Goal: Task Accomplishment & Management: Use online tool/utility

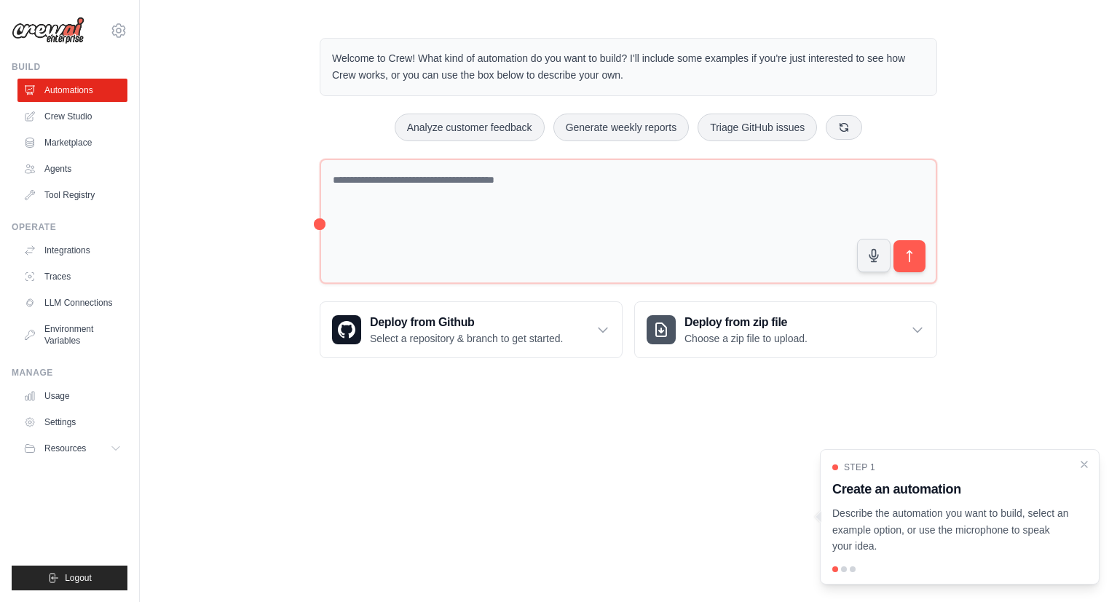
click at [1051, 523] on p "Describe the automation you want to build, select an example option, or use the…" at bounding box center [950, 530] width 237 height 50
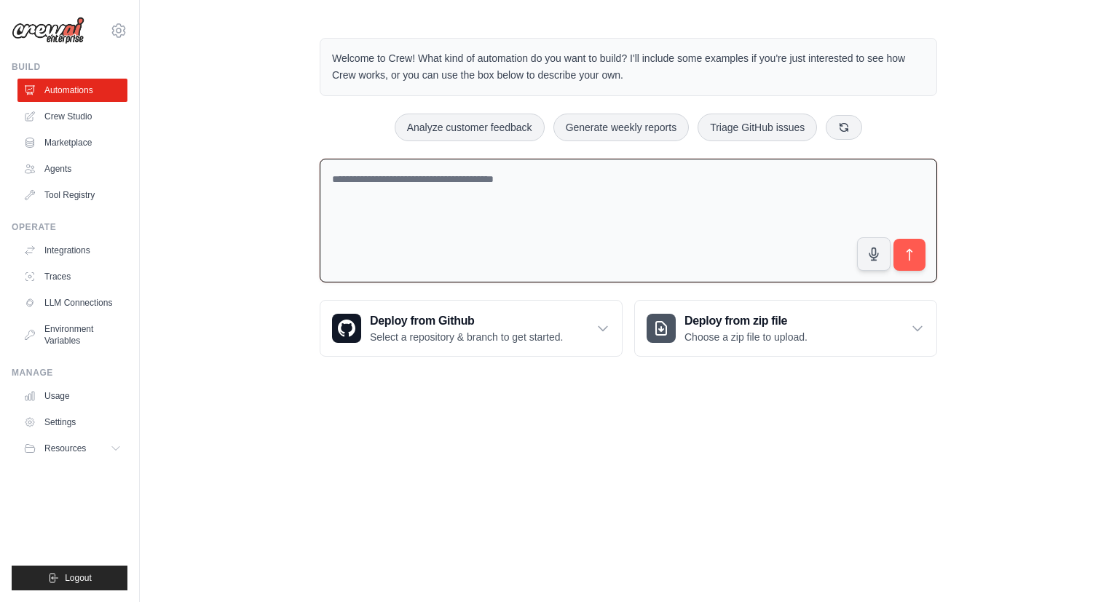
click at [620, 198] on textarea at bounding box center [628, 221] width 617 height 125
type textarea "*"
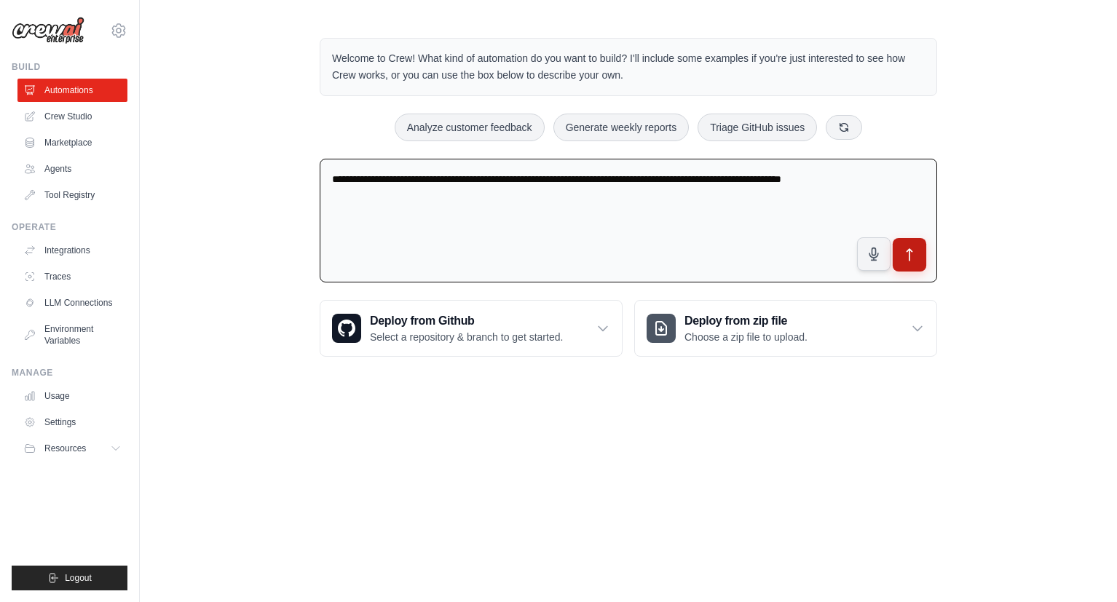
type textarea "**********"
click at [914, 261] on icon "submit" at bounding box center [909, 255] width 15 height 15
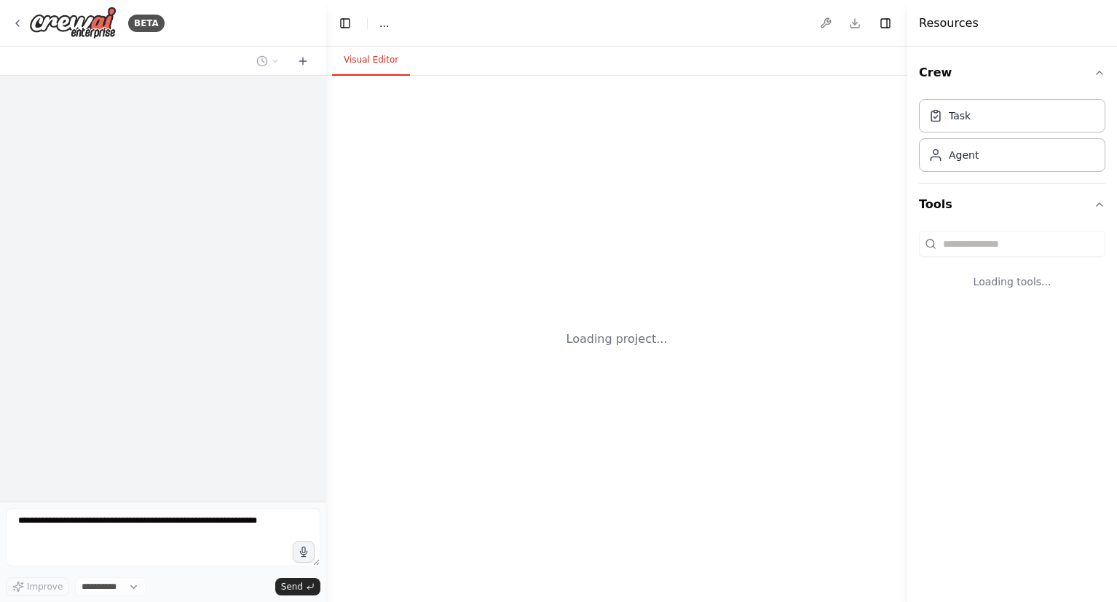
select select "****"
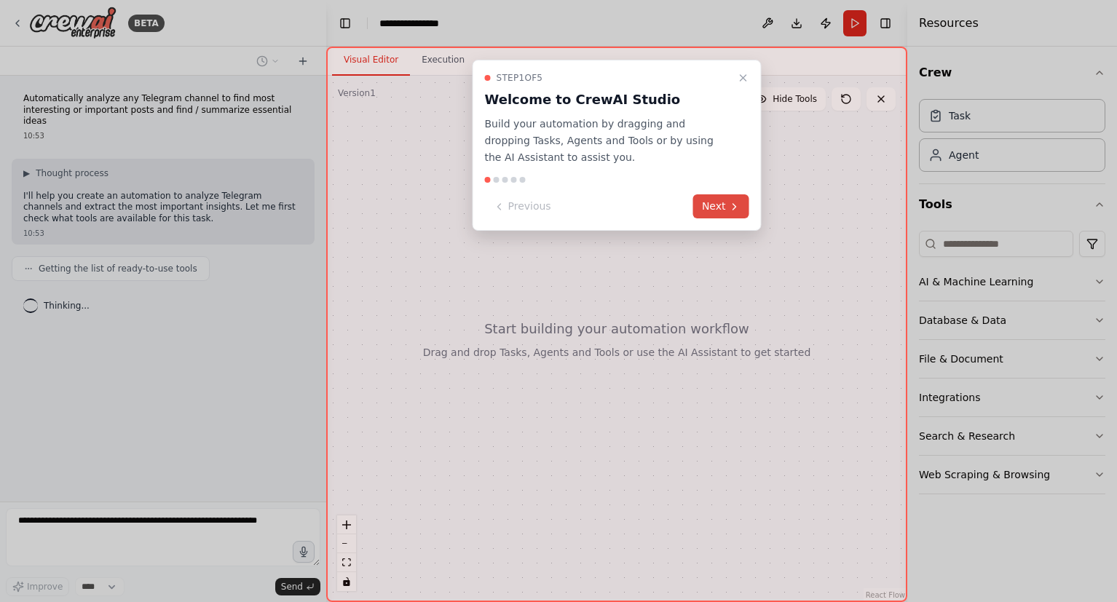
click at [733, 203] on icon at bounding box center [735, 207] width 12 height 12
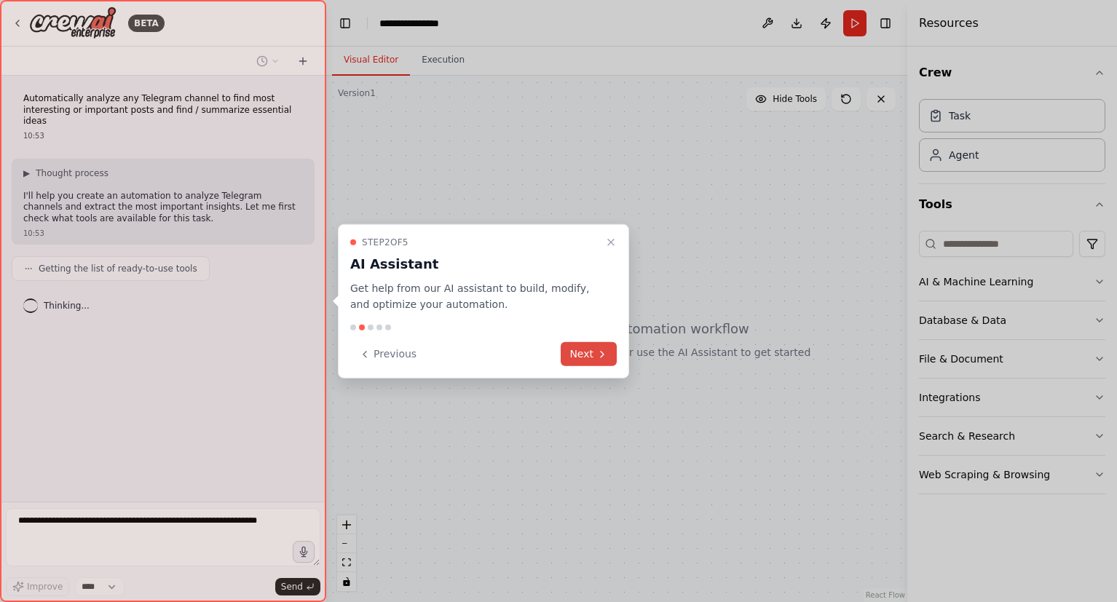
click at [601, 349] on icon at bounding box center [602, 354] width 12 height 12
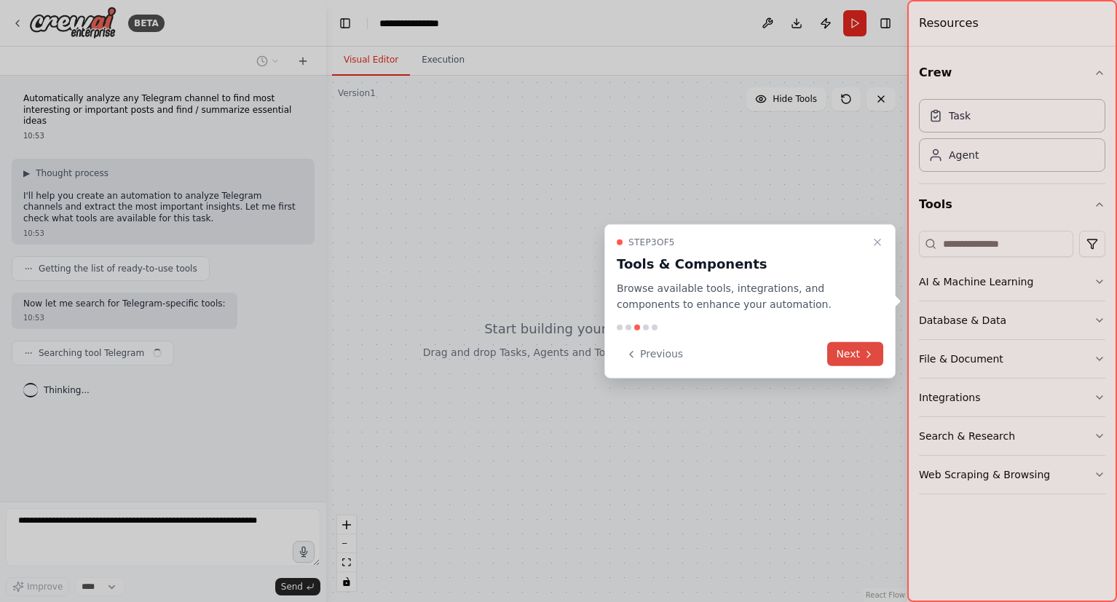
click at [861, 351] on button "Next" at bounding box center [855, 354] width 56 height 24
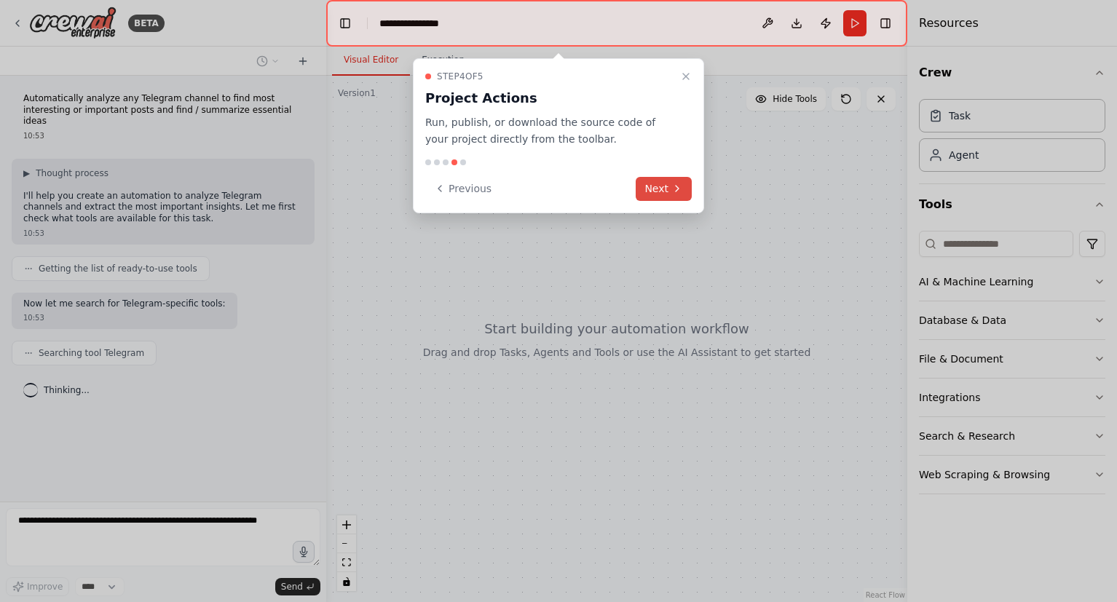
click at [680, 186] on icon at bounding box center [677, 189] width 12 height 12
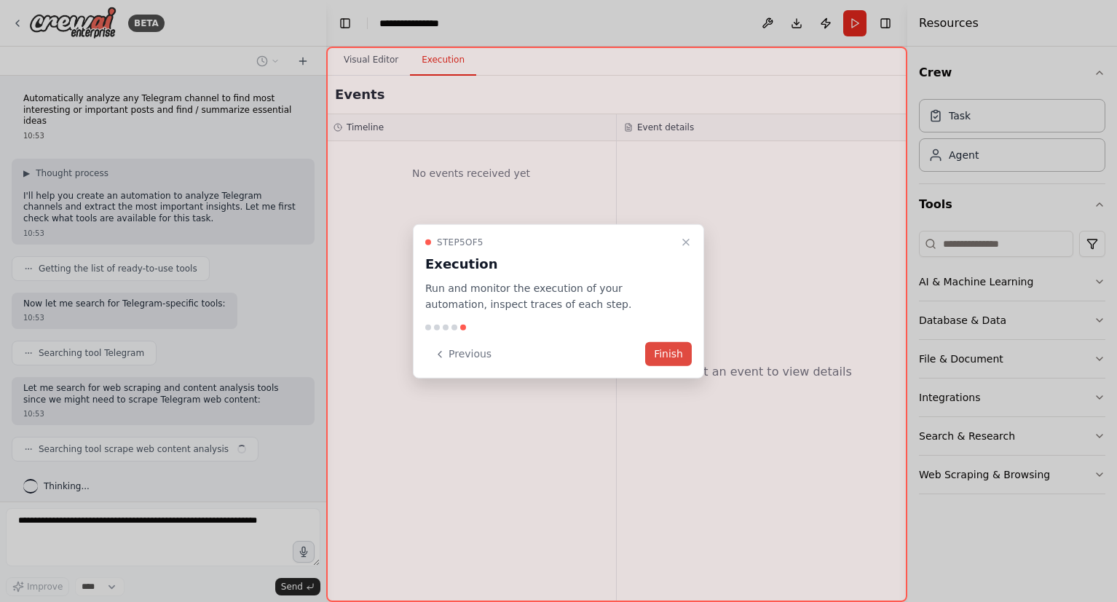
click at [679, 358] on button "Finish" at bounding box center [668, 354] width 47 height 24
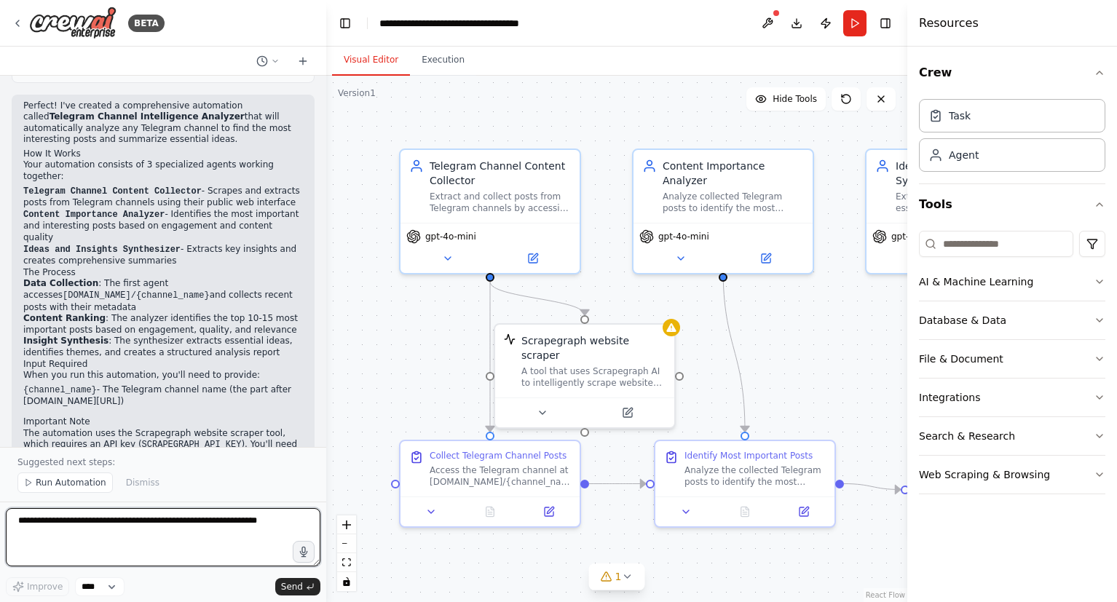
scroll to position [933, 0]
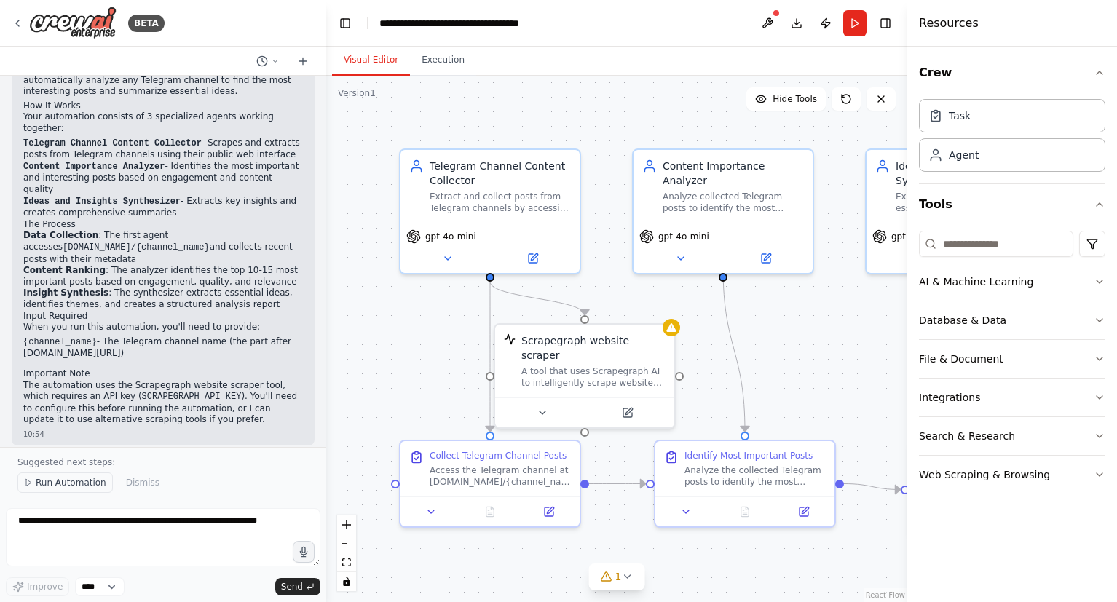
click at [74, 486] on span "Run Automation" at bounding box center [71, 483] width 71 height 12
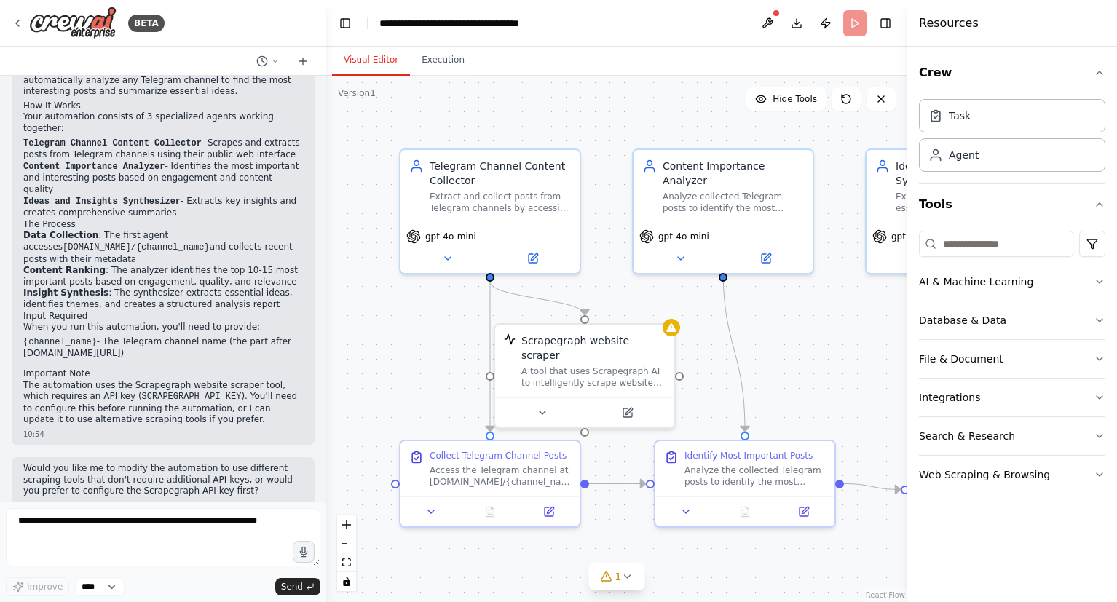
scroll to position [878, 0]
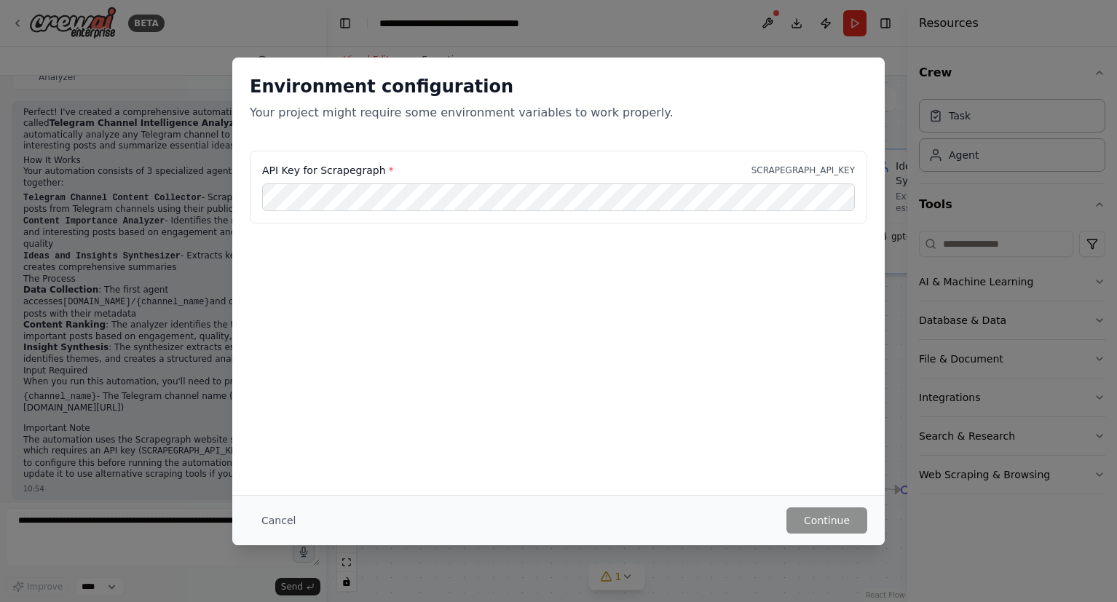
click at [351, 169] on label "API Key for Scrapegraph *" at bounding box center [328, 170] width 132 height 15
copy label "Scrapegraph"
click at [465, 342] on div "Environment configuration Your project might require some environment variables…" at bounding box center [558, 277] width 652 height 438
click at [837, 520] on button "Continue" at bounding box center [826, 521] width 81 height 26
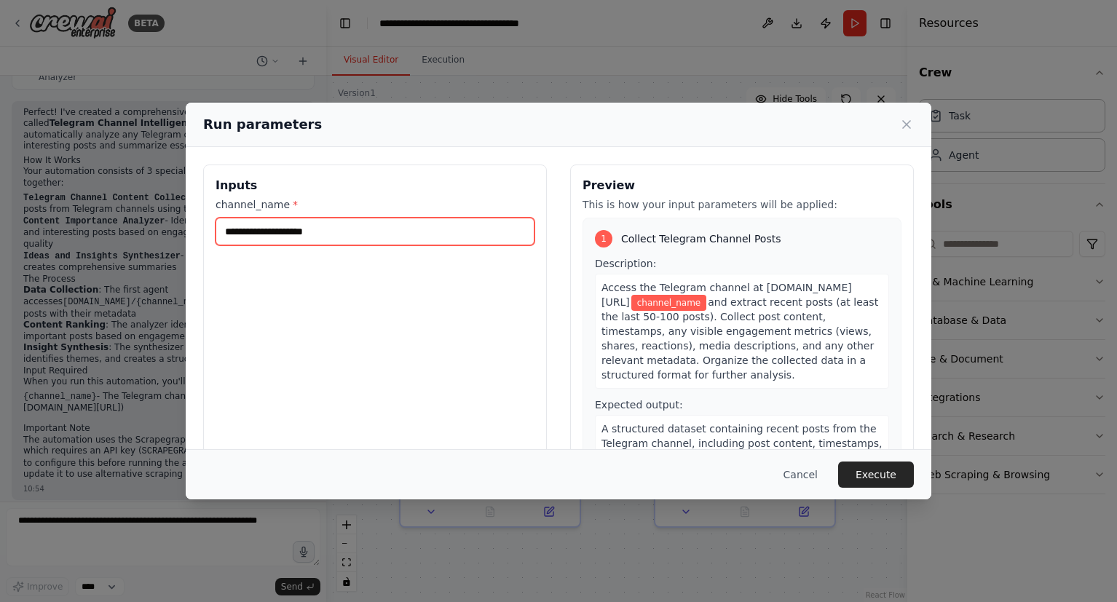
click at [401, 222] on input "channel_name *" at bounding box center [375, 232] width 319 height 28
paste input "**********"
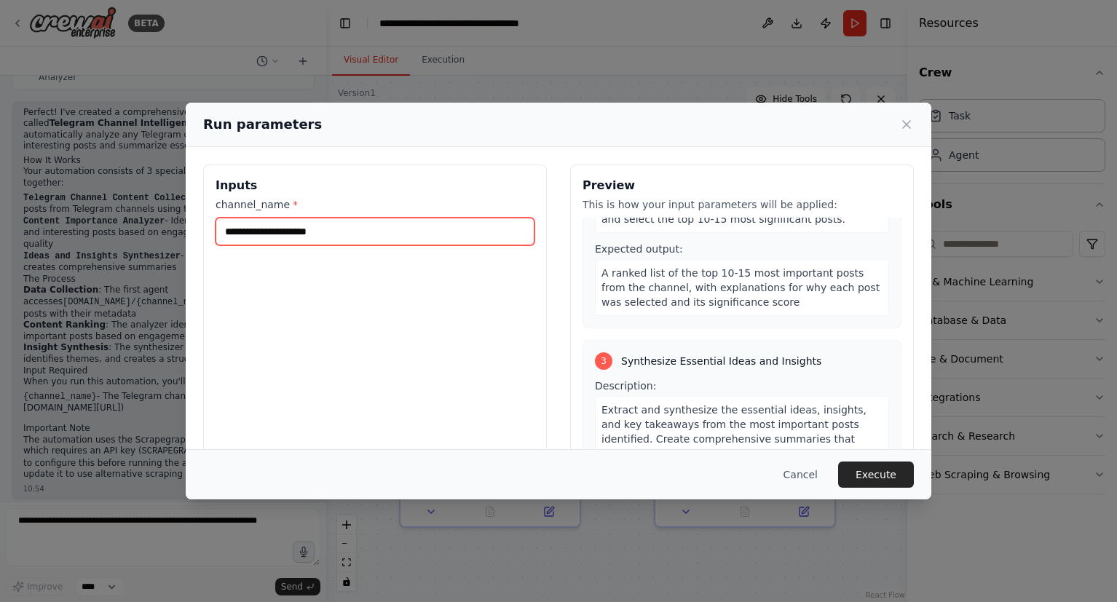
scroll to position [601, 0]
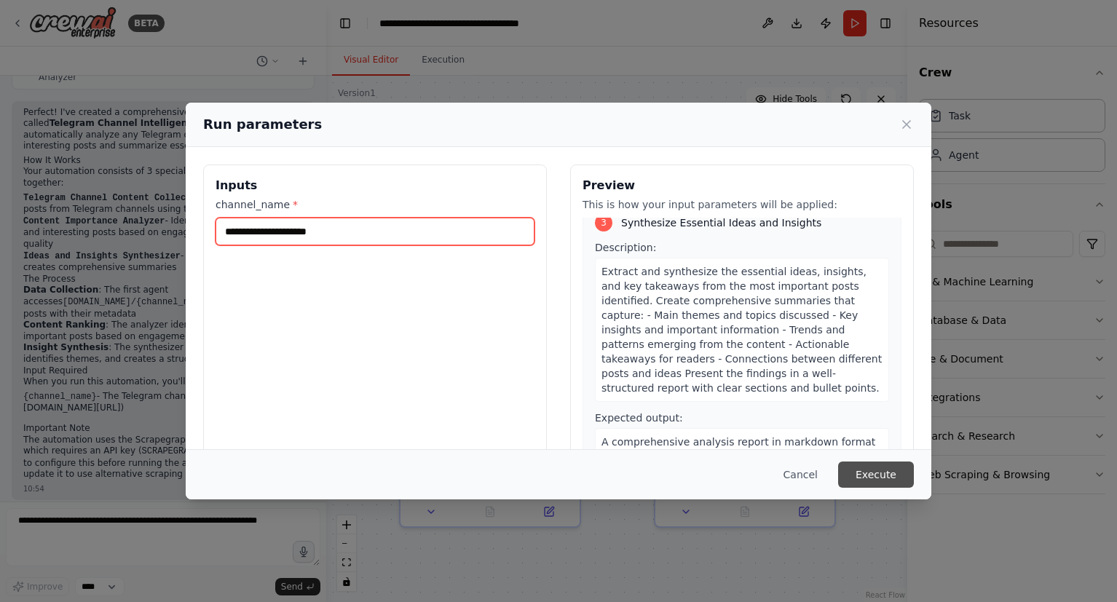
type input "**********"
click at [886, 473] on button "Execute" at bounding box center [876, 475] width 76 height 26
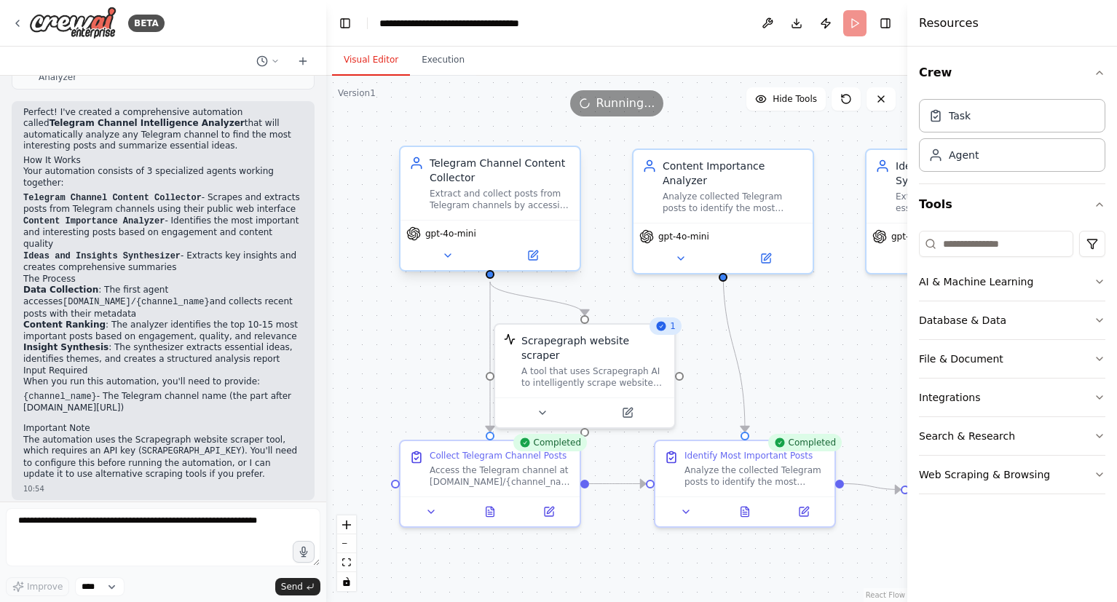
scroll to position [933, 0]
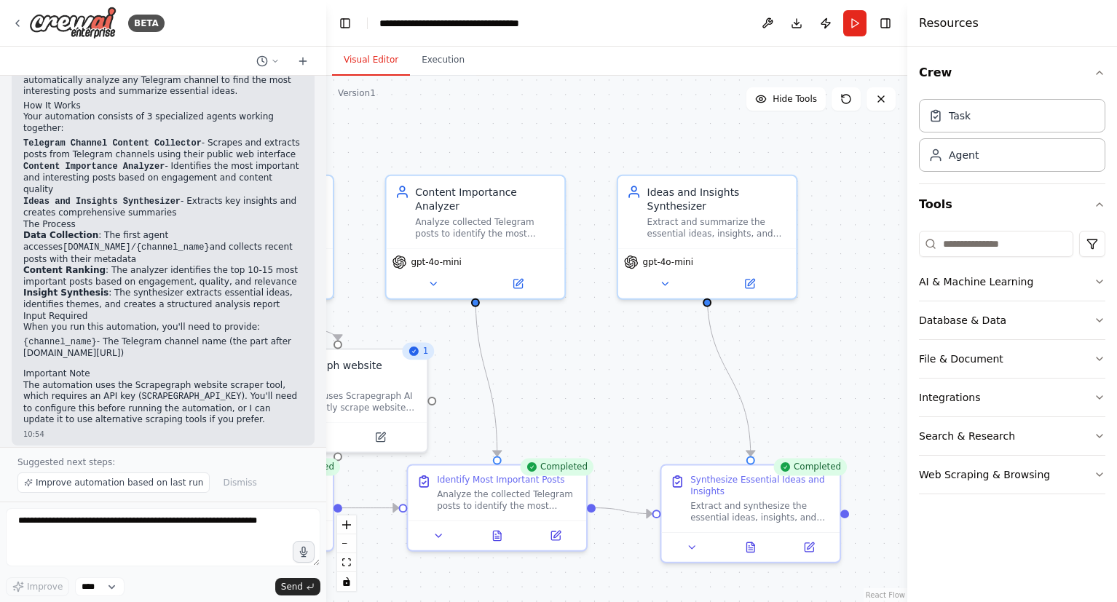
drag, startPoint x: 842, startPoint y: 376, endPoint x: 593, endPoint y: 401, distance: 249.5
click at [593, 401] on div ".deletable-edge-delete-btn { width: 20px; height: 20px; border: 0px solid #ffff…" at bounding box center [616, 339] width 581 height 526
click at [754, 548] on icon at bounding box center [750, 544] width 8 height 9
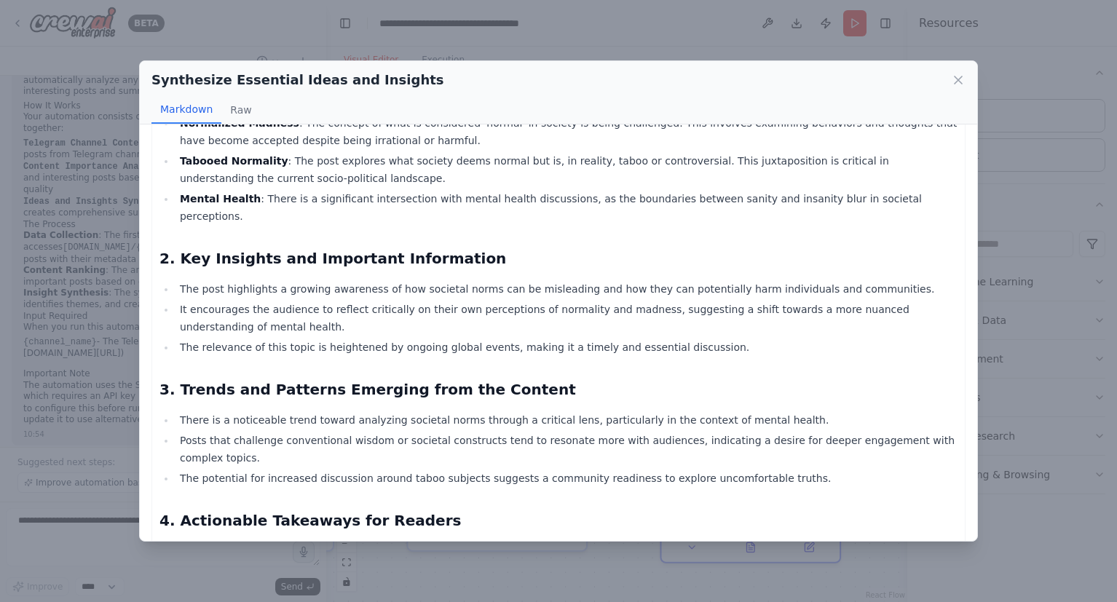
scroll to position [0, 0]
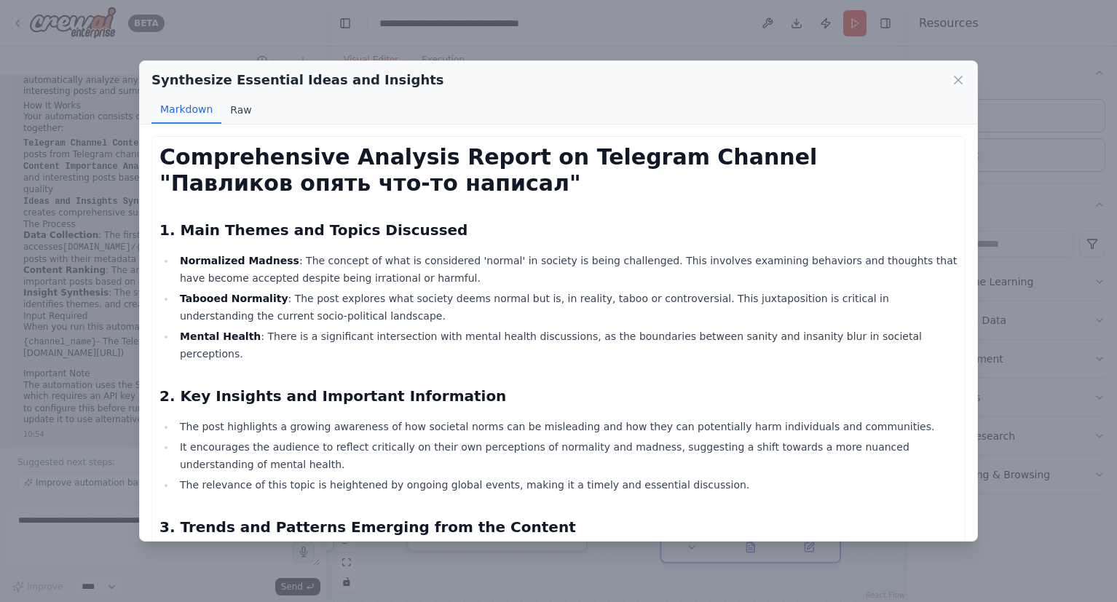
click at [248, 103] on button "Raw" at bounding box center [240, 110] width 39 height 28
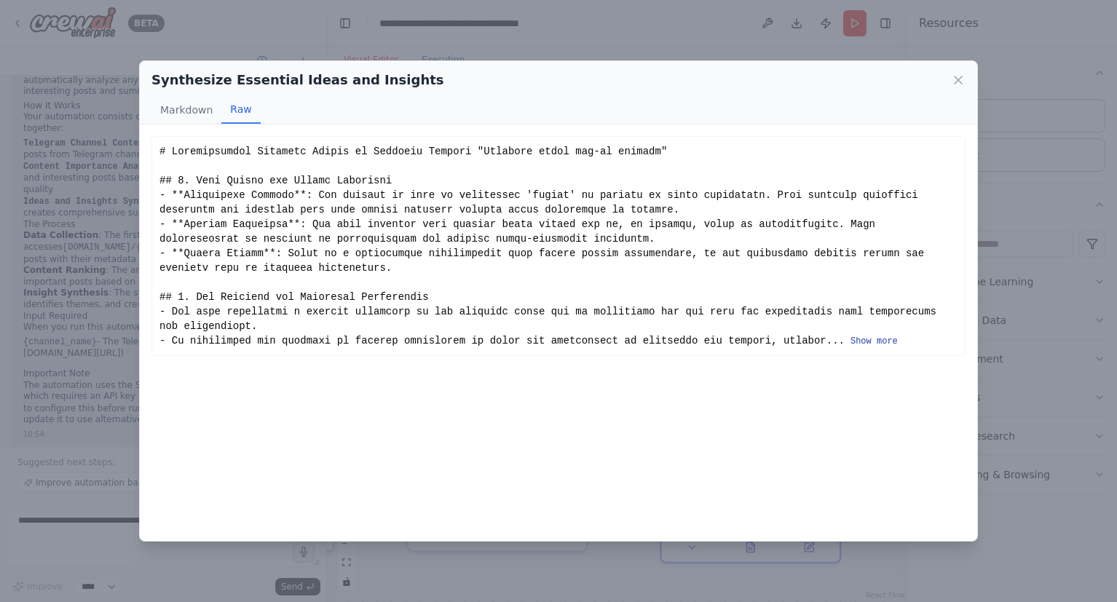
click at [850, 339] on button "Show more" at bounding box center [873, 342] width 47 height 12
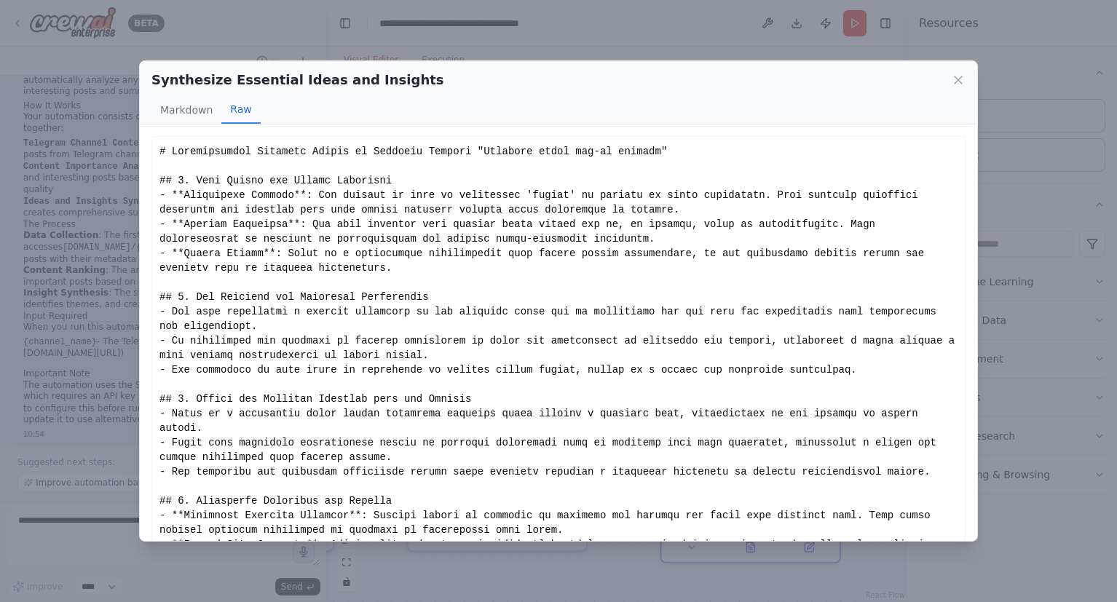
scroll to position [1, 0]
click at [183, 114] on button "Markdown" at bounding box center [186, 110] width 70 height 28
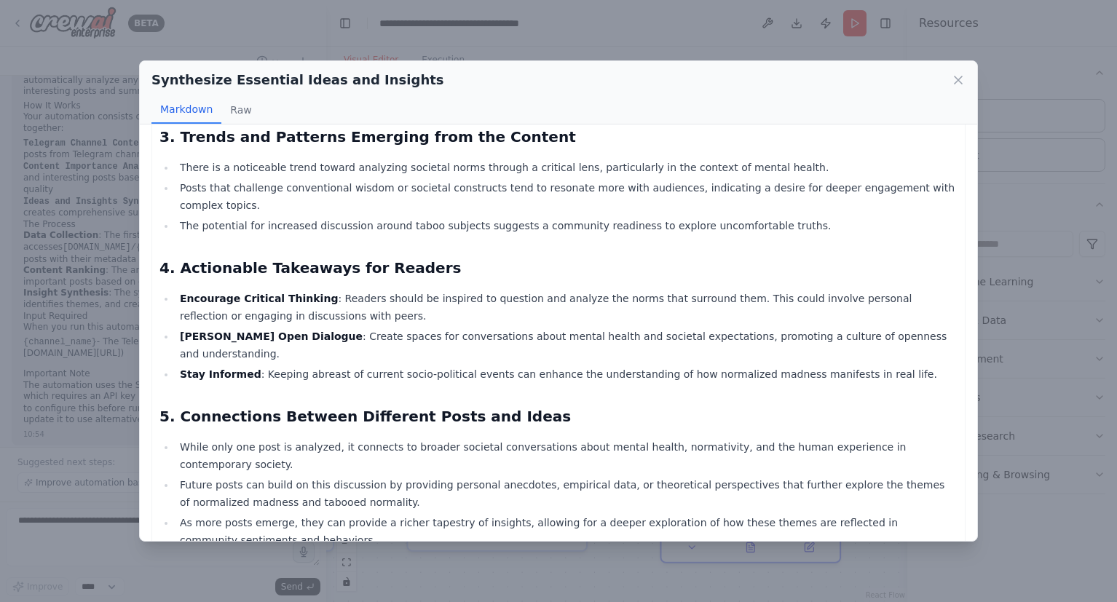
scroll to position [391, 0]
